Goal: Task Accomplishment & Management: Manage account settings

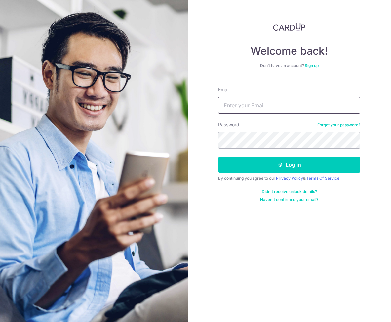
click at [282, 104] on input "Email" at bounding box center [289, 105] width 142 height 17
type input "[EMAIL_ADDRESS][DOMAIN_NAME]"
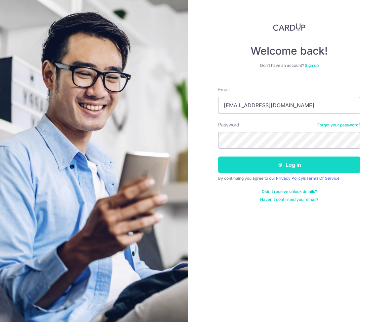
click at [301, 163] on button "Log in" at bounding box center [289, 164] width 142 height 17
